Goal: Task Accomplishment & Management: Complete application form

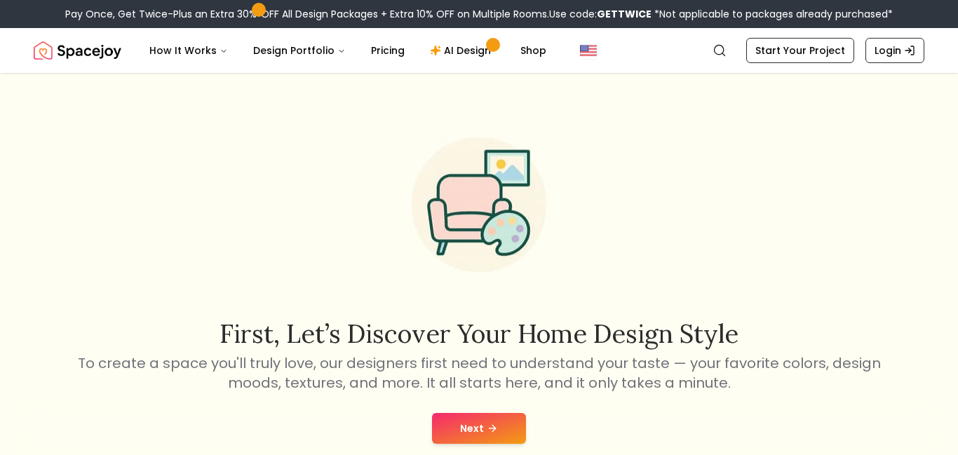
click at [465, 421] on button "Next" at bounding box center [479, 428] width 94 height 31
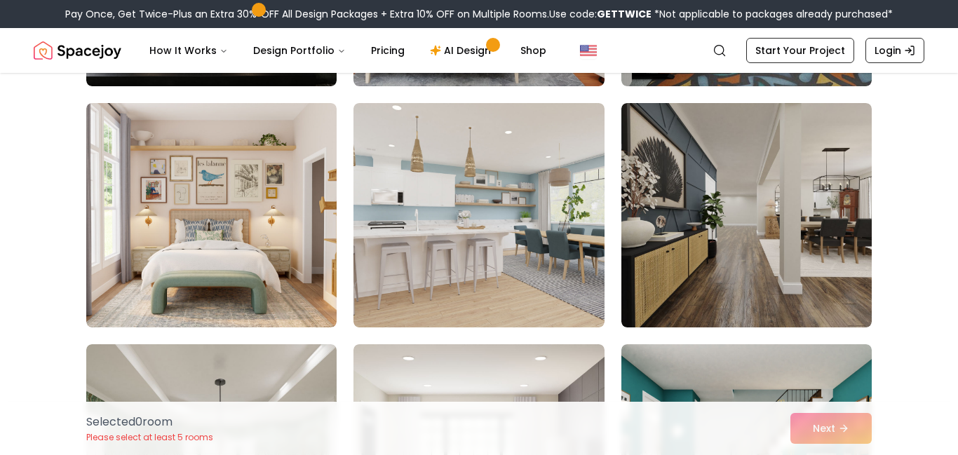
scroll to position [336, 0]
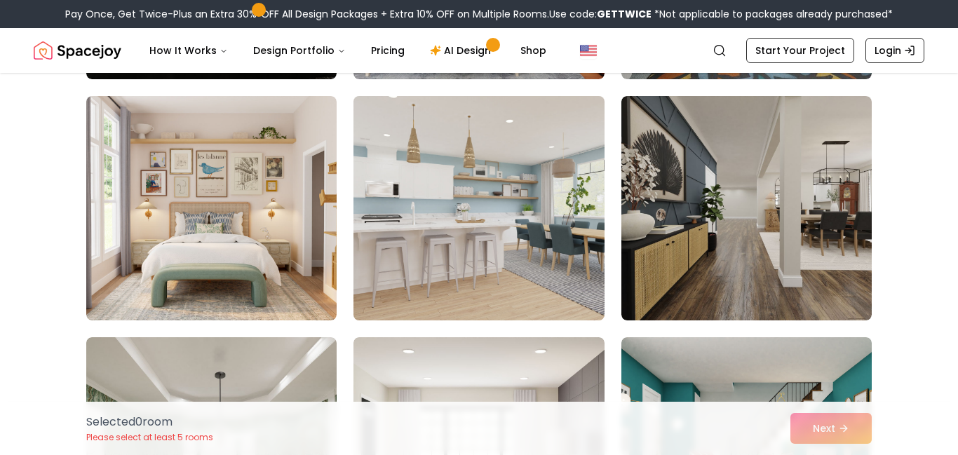
click at [597, 226] on img at bounding box center [478, 208] width 263 height 236
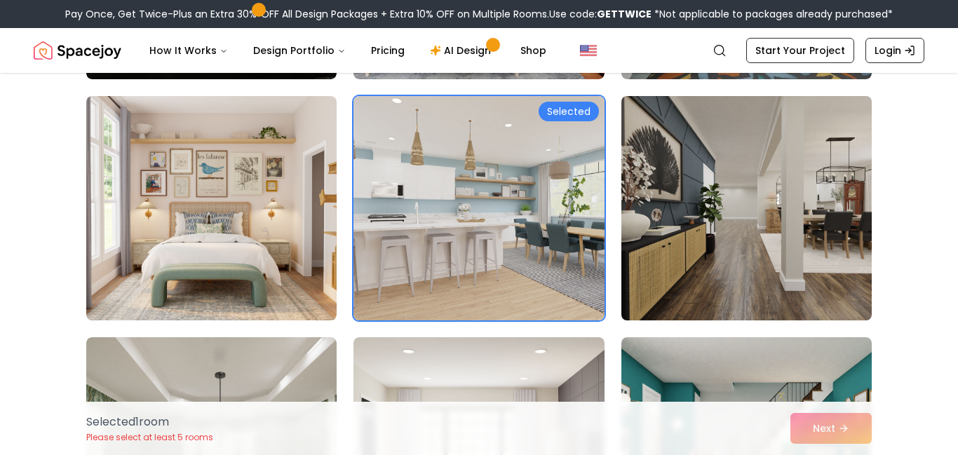
click at [733, 243] on img at bounding box center [746, 208] width 263 height 236
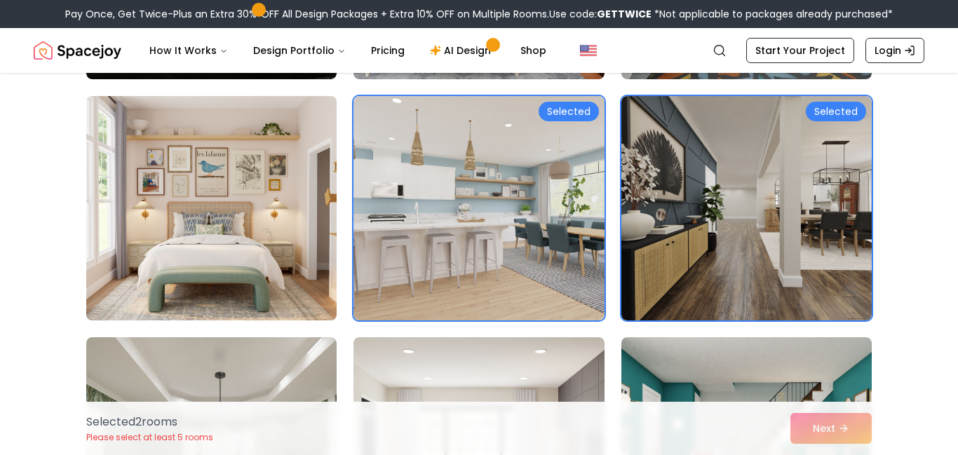
click at [259, 261] on img at bounding box center [211, 208] width 263 height 236
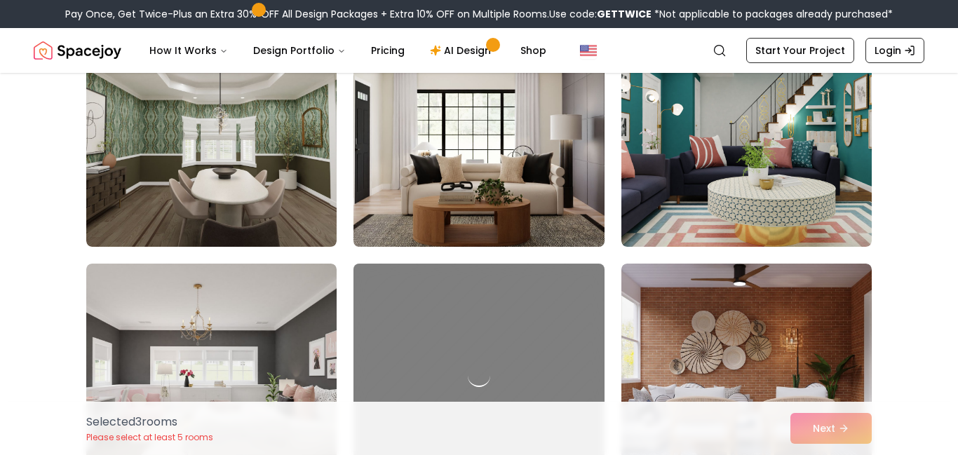
scroll to position [667, 0]
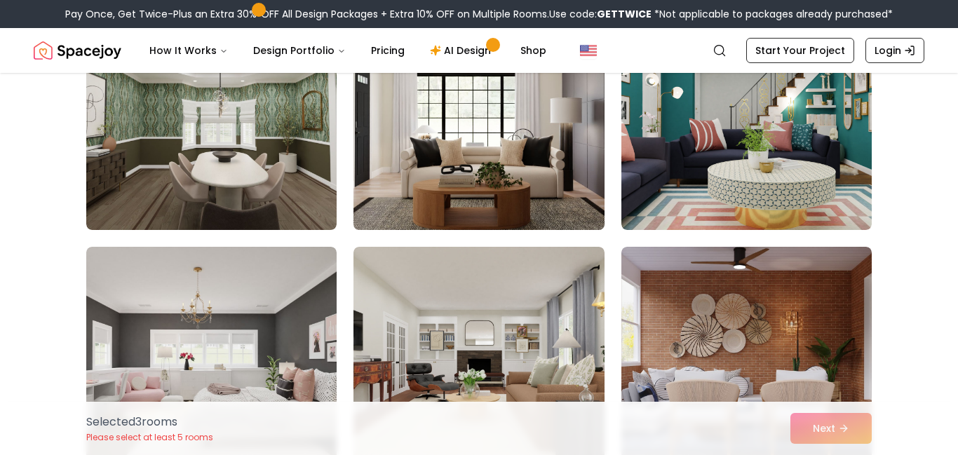
click at [584, 201] on img at bounding box center [478, 118] width 263 height 236
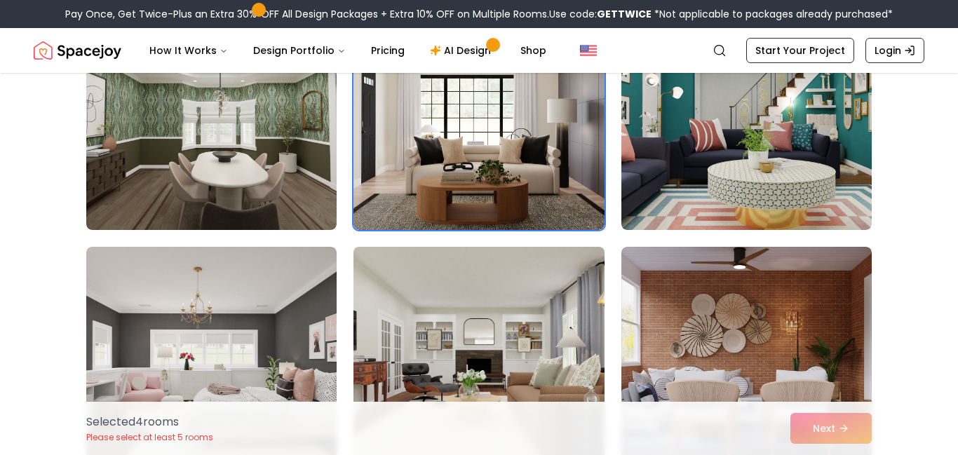
scroll to position [680, 0]
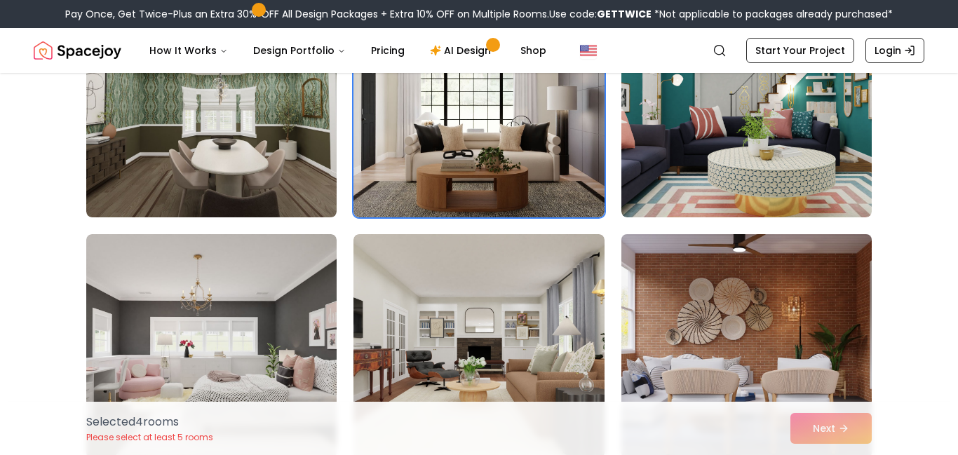
click at [706, 365] on img at bounding box center [746, 347] width 263 height 236
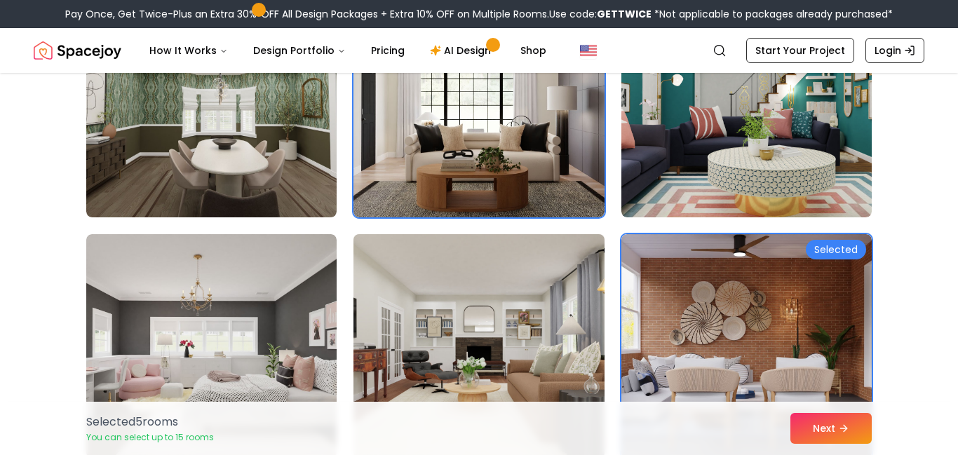
click at [543, 360] on img at bounding box center [478, 347] width 263 height 236
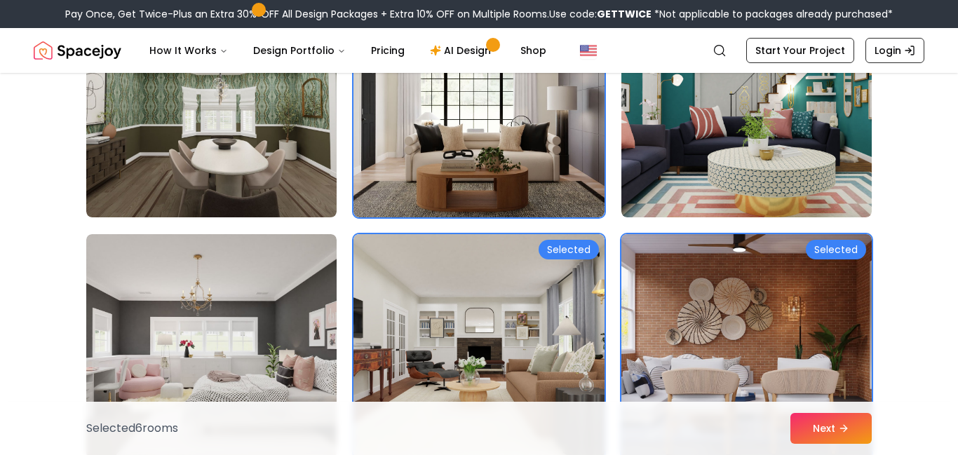
click at [820, 313] on img at bounding box center [746, 347] width 263 height 236
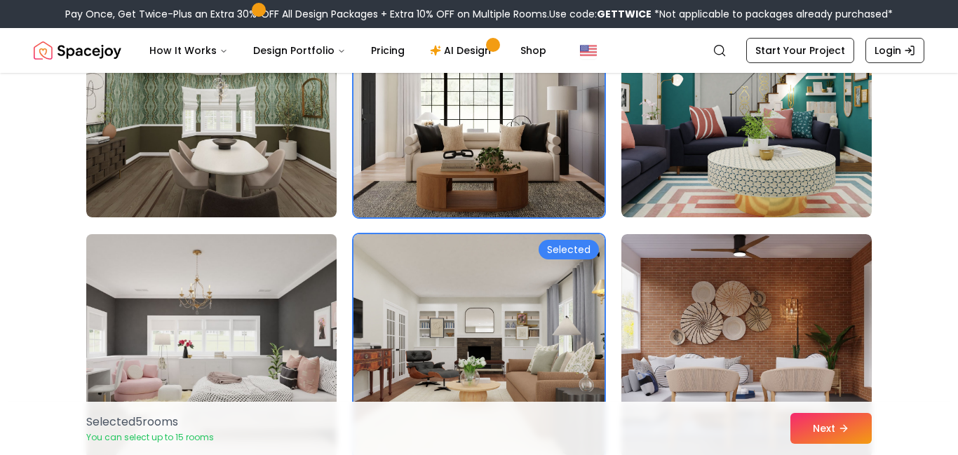
click at [225, 328] on img at bounding box center [211, 347] width 263 height 236
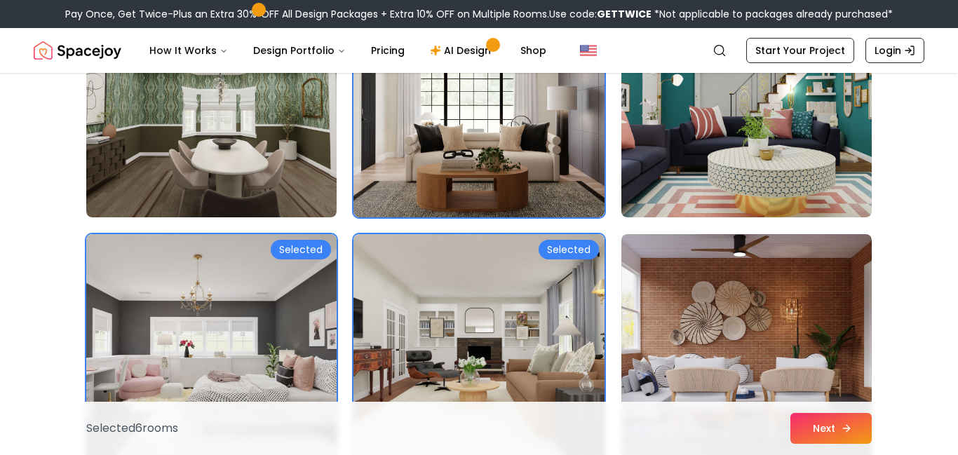
click at [824, 430] on button "Next" at bounding box center [830, 428] width 81 height 31
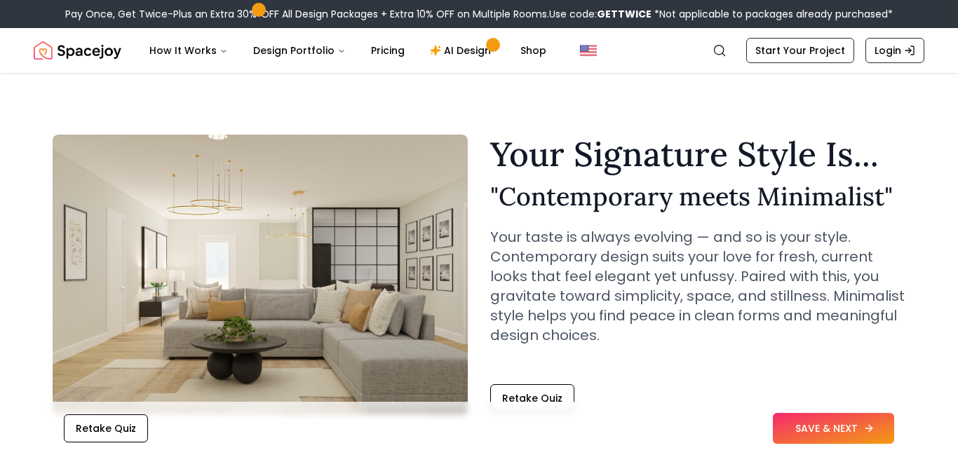
click at [863, 421] on button "SAVE & NEXT" at bounding box center [833, 428] width 121 height 31
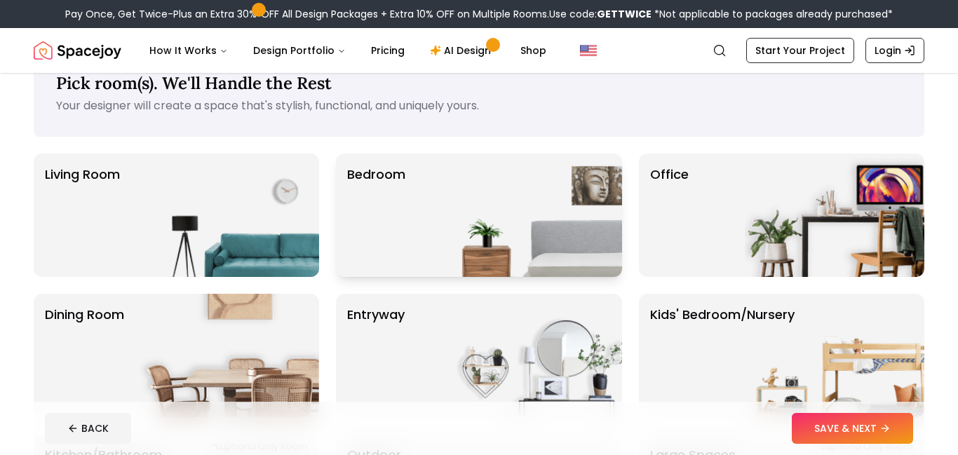
scroll to position [43, 0]
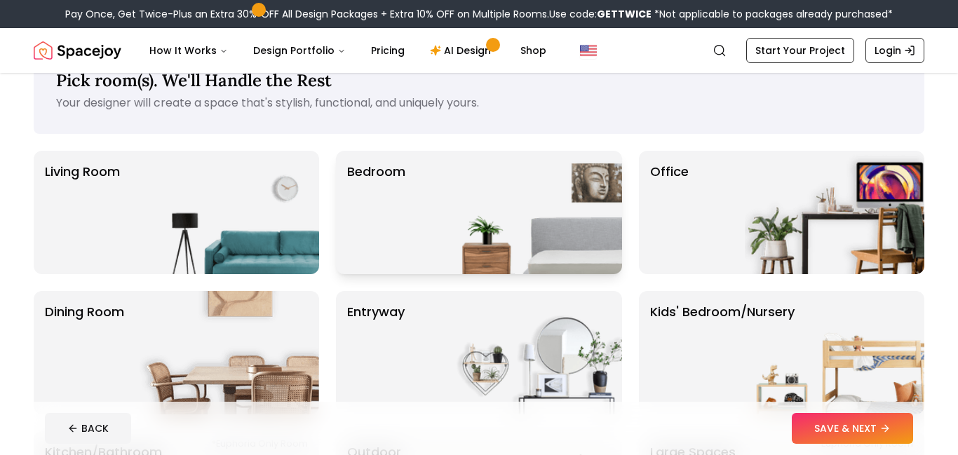
click at [522, 198] on img at bounding box center [531, 212] width 179 height 123
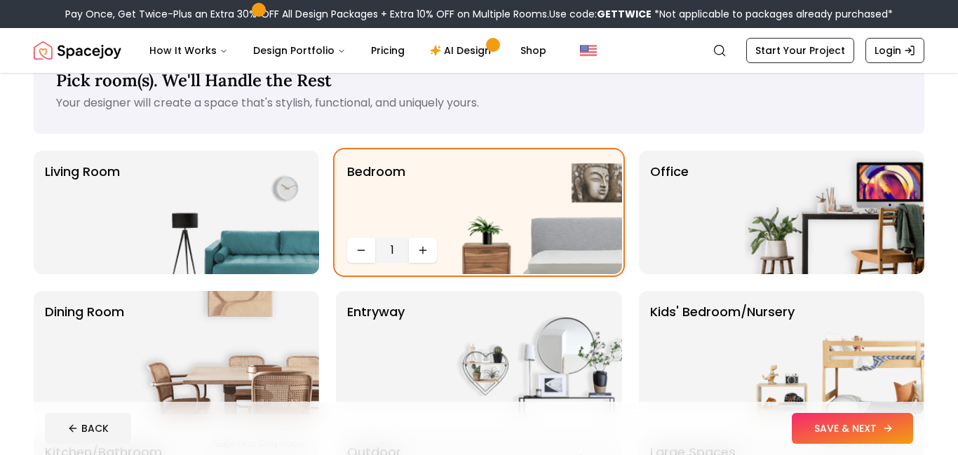
click at [870, 434] on button "SAVE & NEXT" at bounding box center [852, 428] width 121 height 31
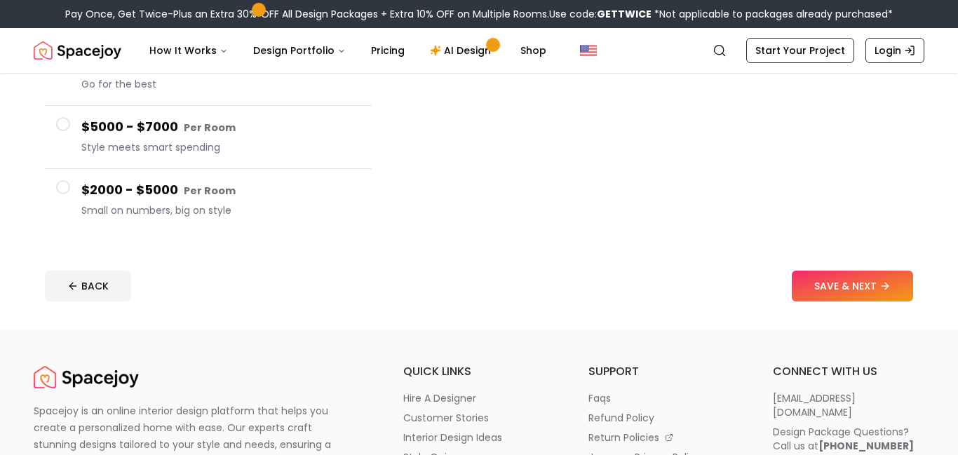
scroll to position [320, 0]
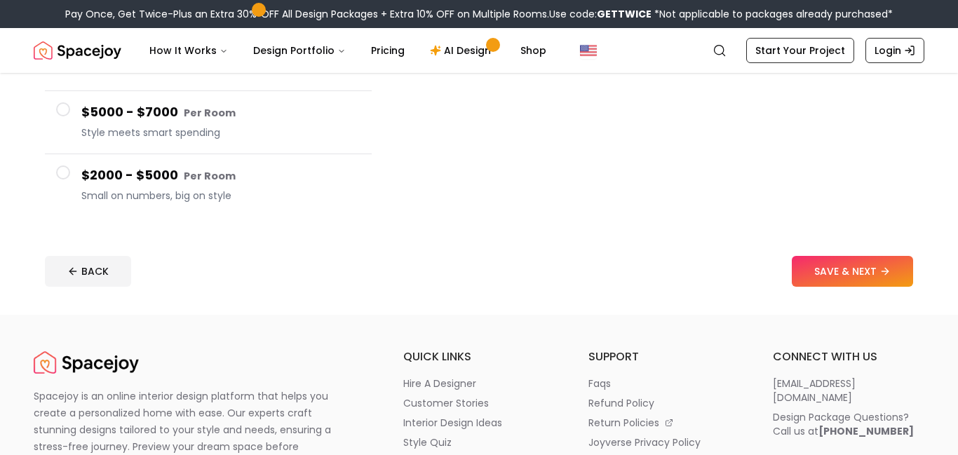
click at [217, 205] on button "$2000 - $5000 Per Room Small on numbers, big on style" at bounding box center [208, 185] width 327 height 62
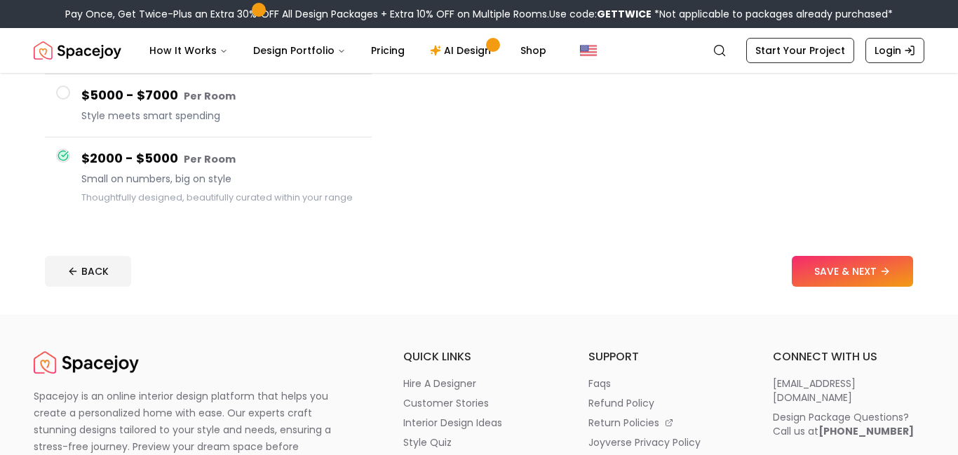
scroll to position [303, 0]
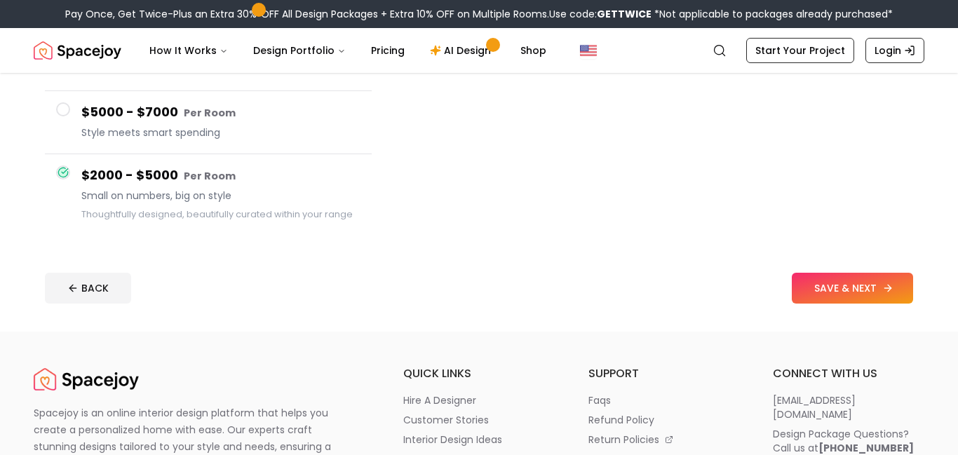
click at [818, 293] on button "SAVE & NEXT" at bounding box center [852, 288] width 121 height 31
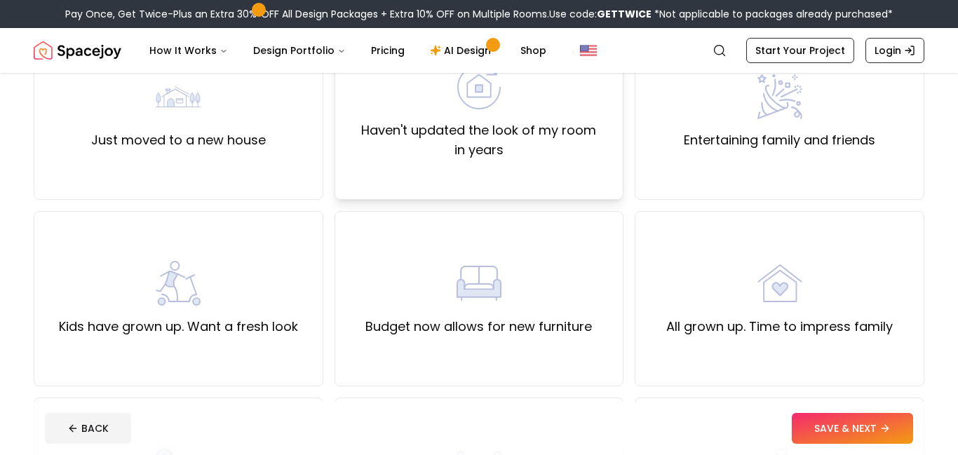
scroll to position [175, 0]
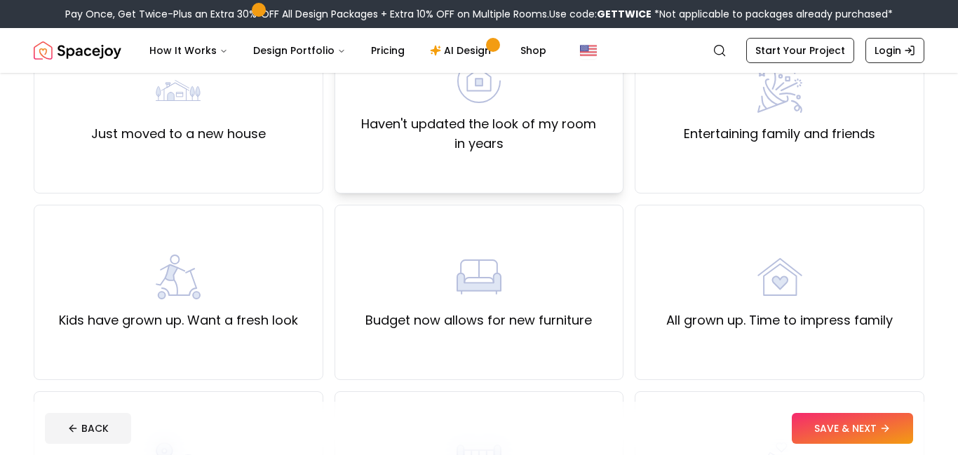
click at [518, 142] on label "Haven't updated the look of my room in years" at bounding box center [479, 133] width 266 height 39
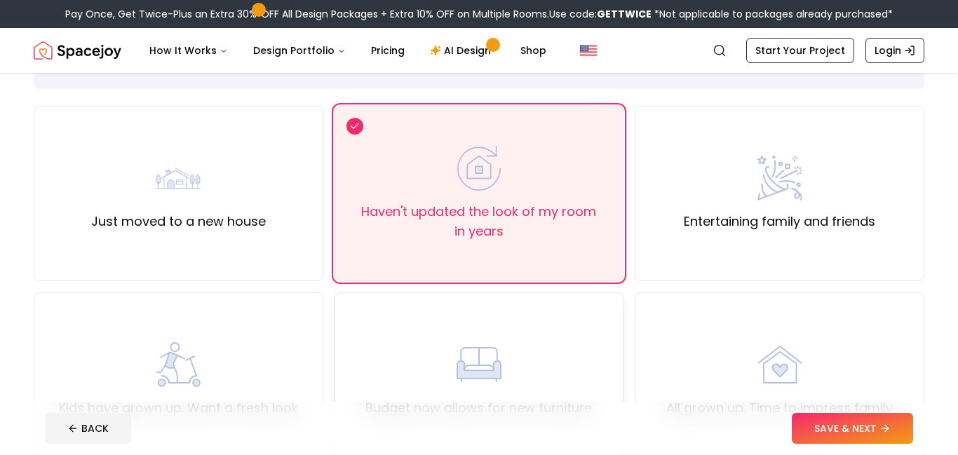
scroll to position [62, 0]
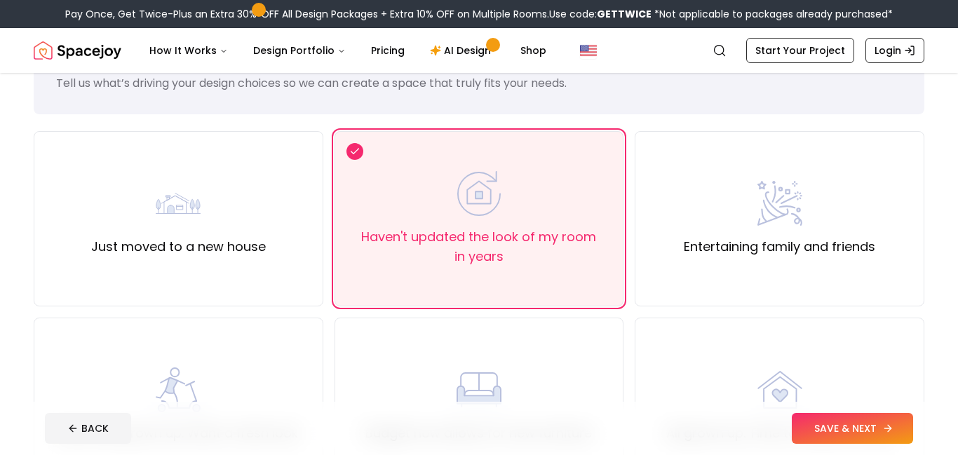
click at [832, 424] on button "SAVE & NEXT" at bounding box center [852, 428] width 121 height 31
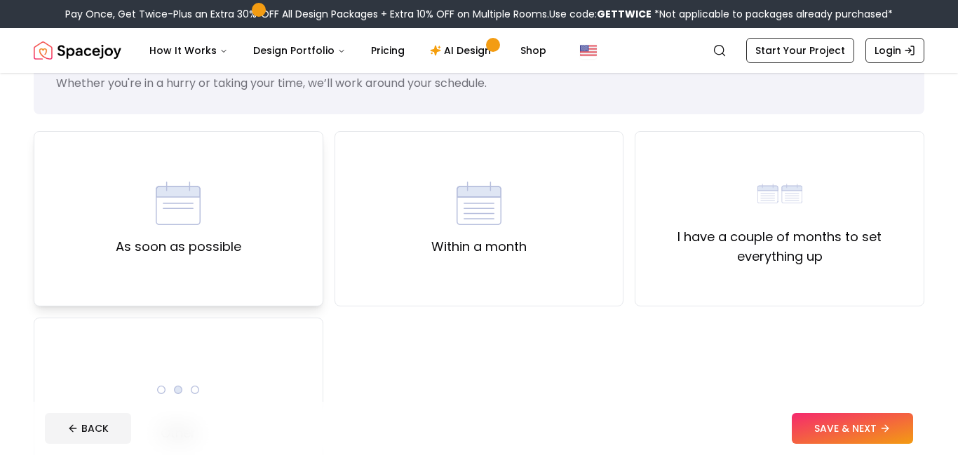
click at [280, 248] on div "As soon as possible" at bounding box center [179, 218] width 290 height 175
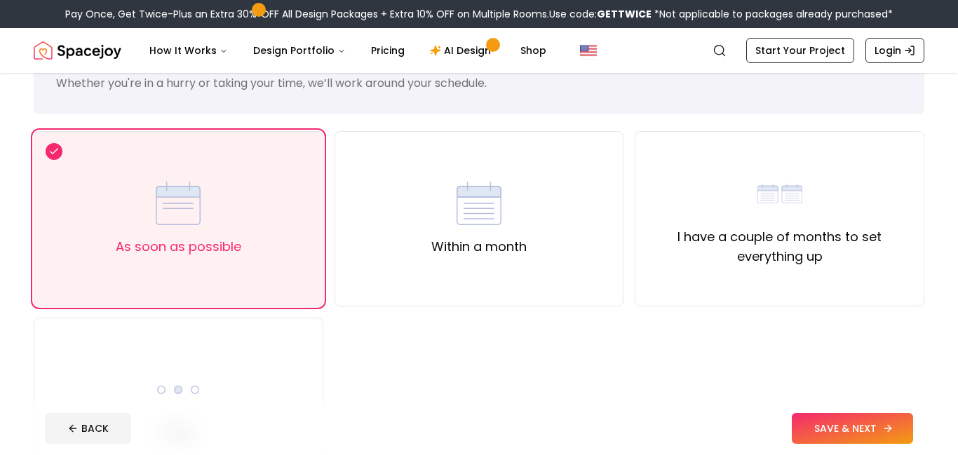
click at [832, 431] on button "SAVE & NEXT" at bounding box center [852, 428] width 121 height 31
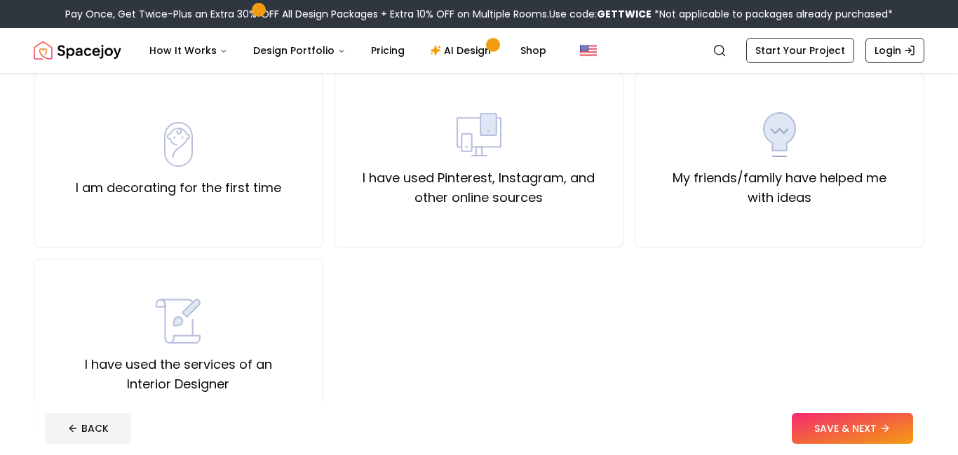
scroll to position [123, 0]
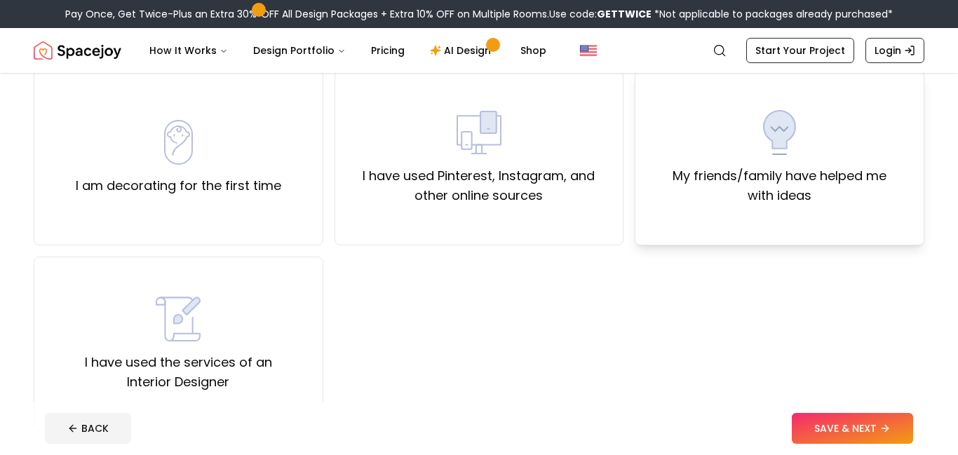
click at [797, 144] on img at bounding box center [779, 132] width 45 height 45
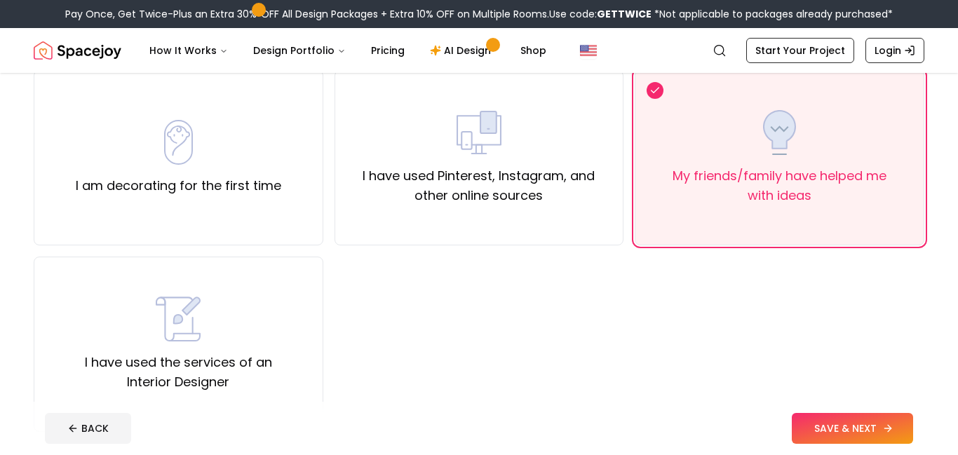
click at [846, 426] on button "SAVE & NEXT" at bounding box center [852, 428] width 121 height 31
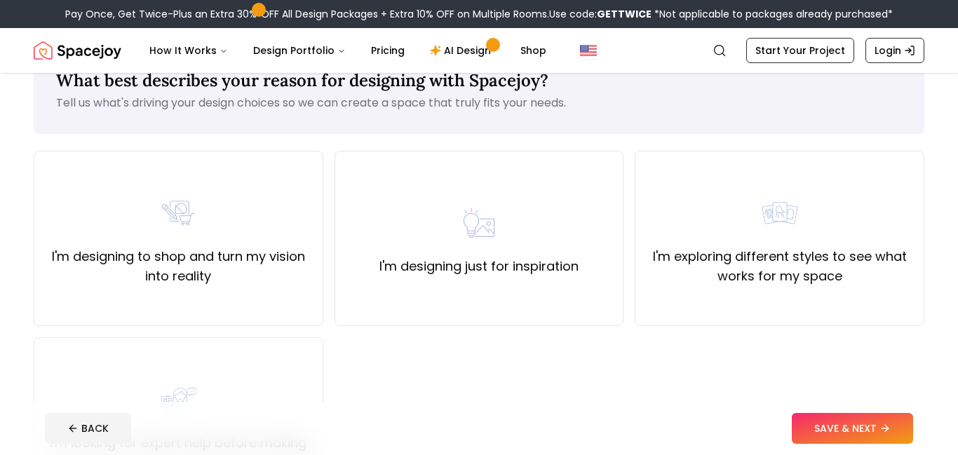
scroll to position [43, 0]
click at [433, 209] on div "I'm designing just for inspiration" at bounding box center [478, 238] width 199 height 76
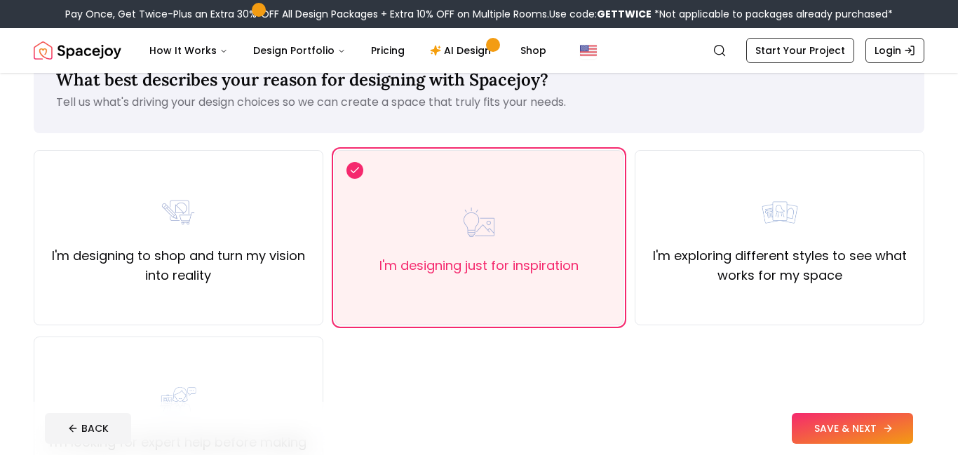
click at [897, 440] on button "SAVE & NEXT" at bounding box center [852, 428] width 121 height 31
